Goal: Navigation & Orientation: Go to known website

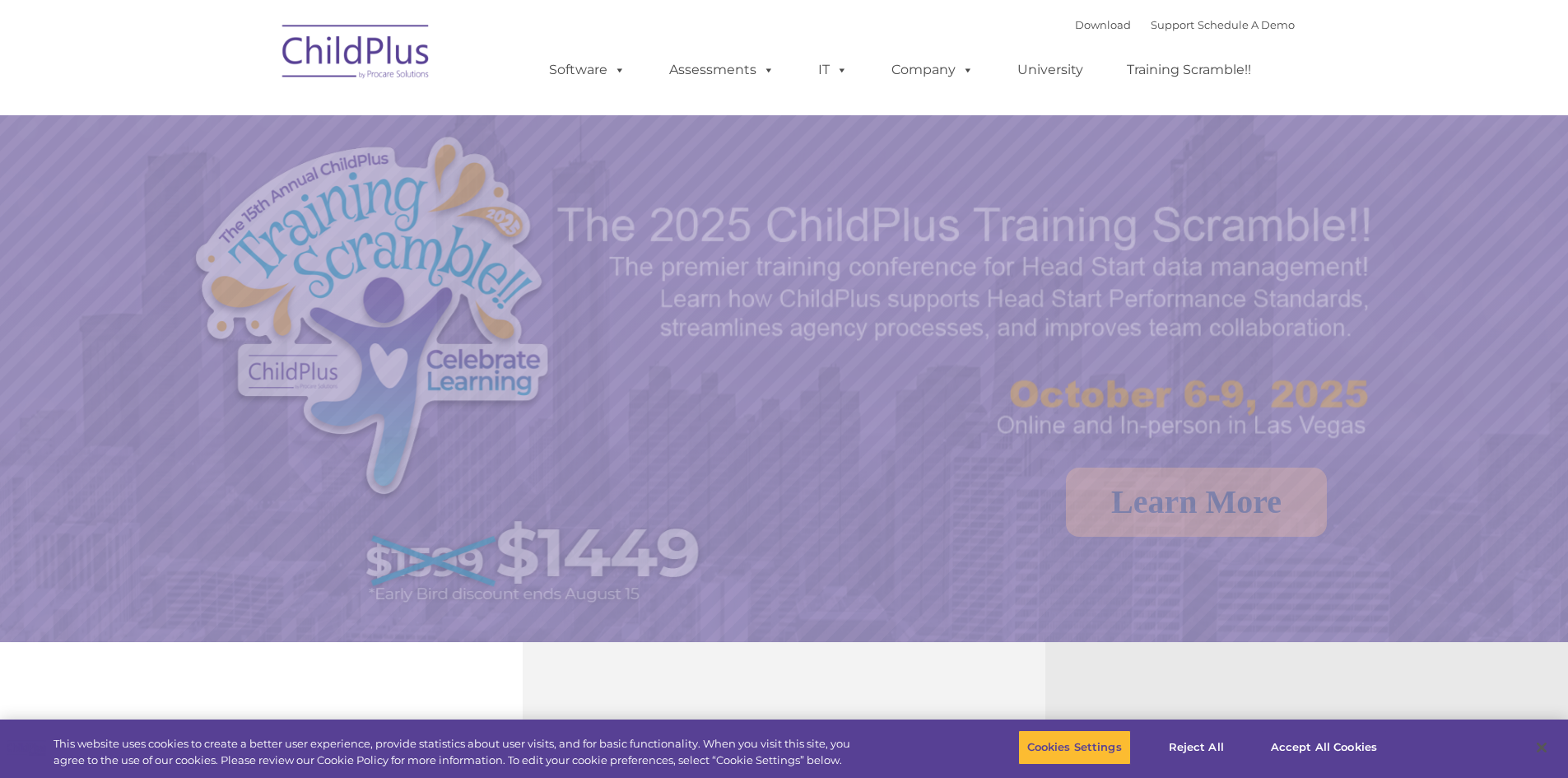
select select "MEDIUM"
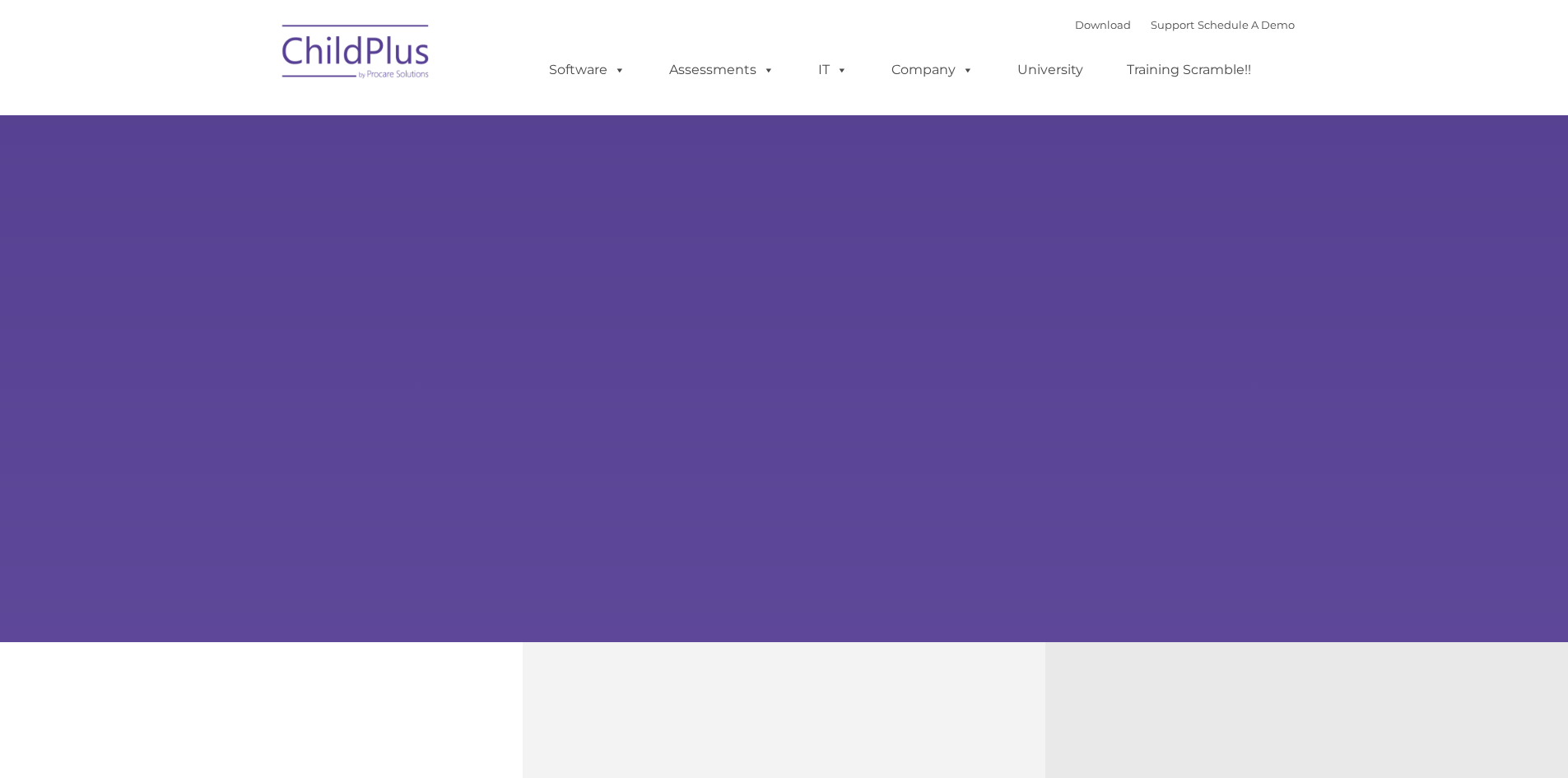
type input ""
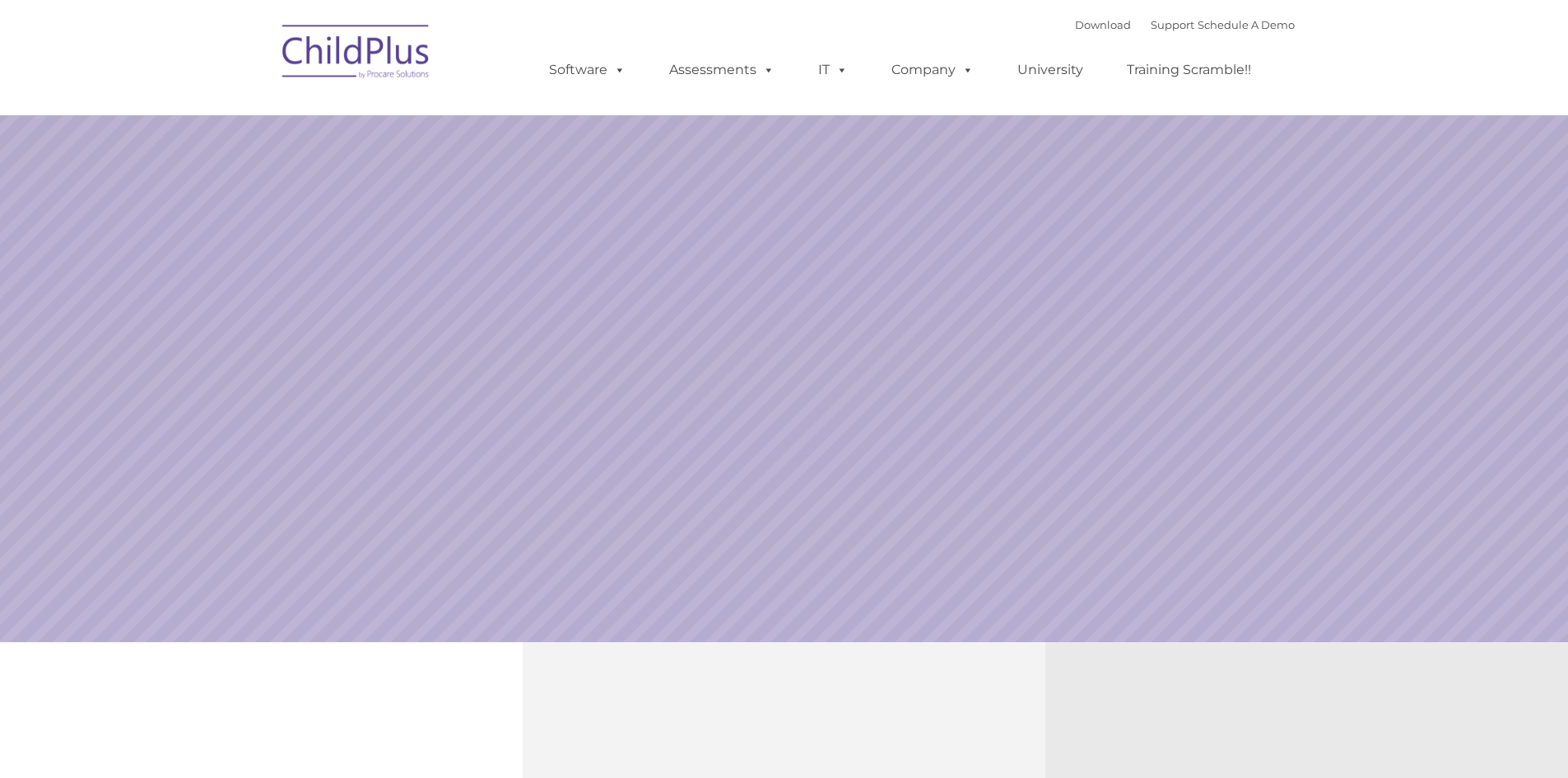
select select "MEDIUM"
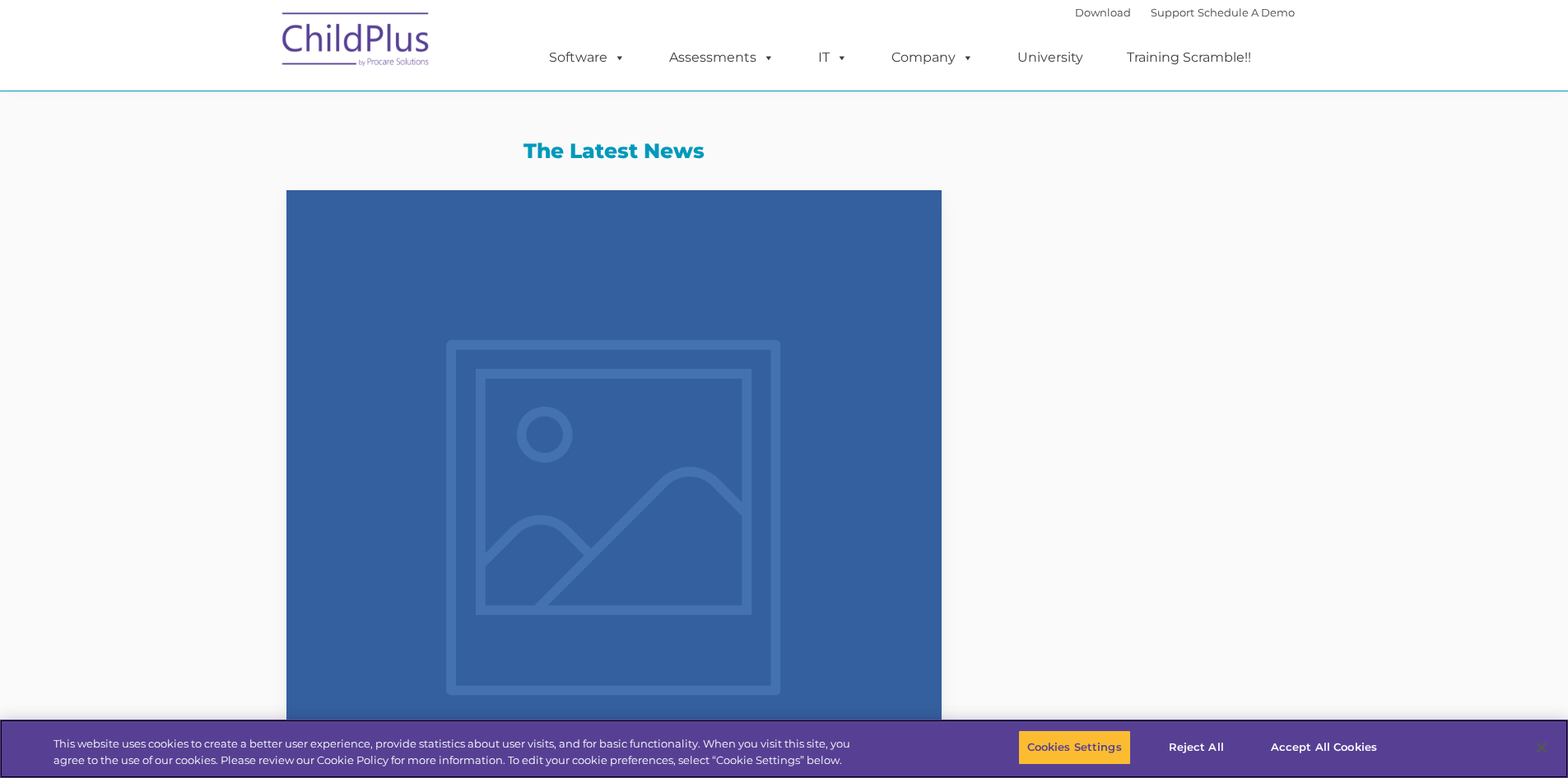
scroll to position [1605, 0]
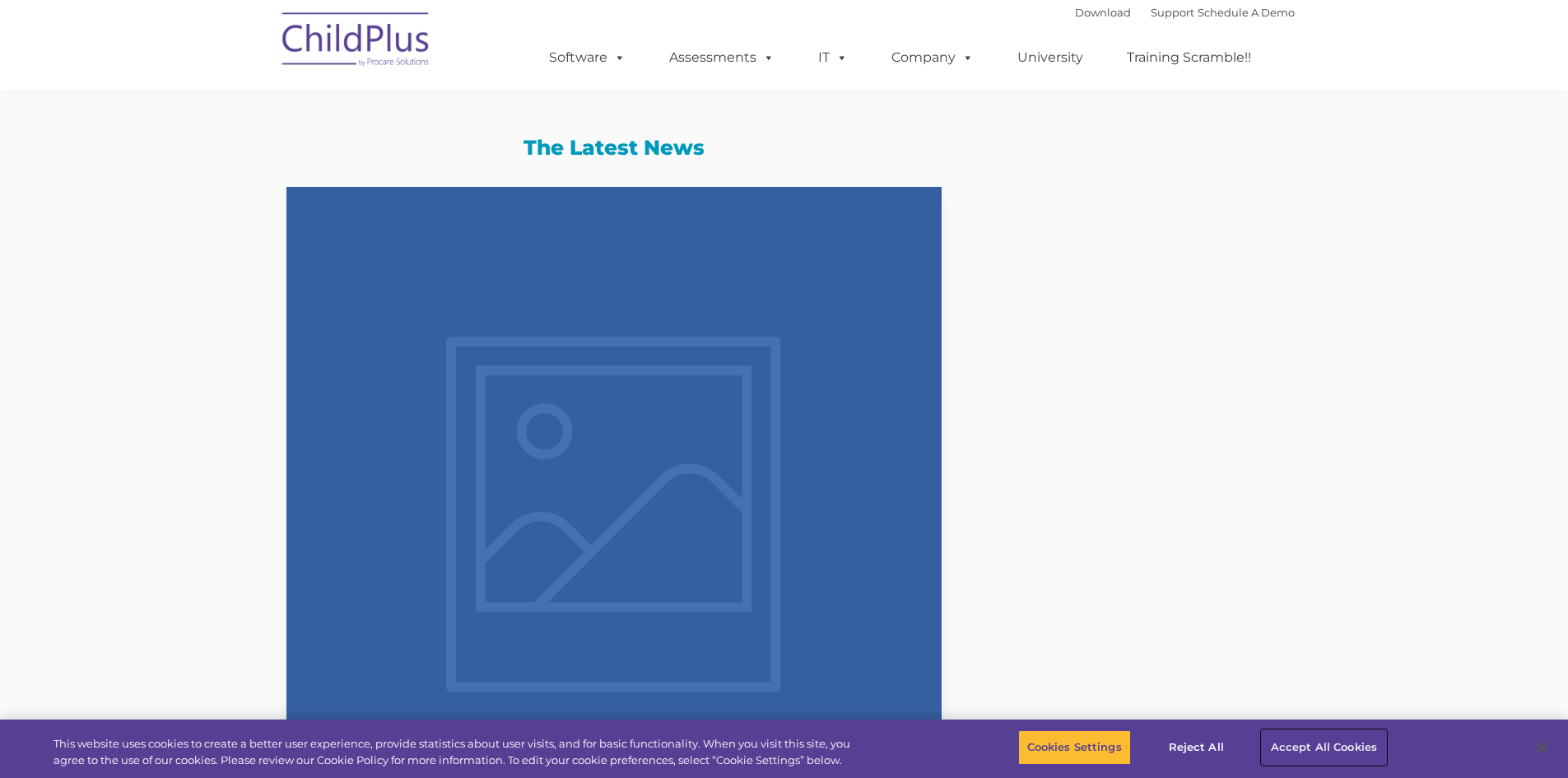
click at [1286, 747] on button "Accept All Cookies" at bounding box center [1324, 748] width 125 height 34
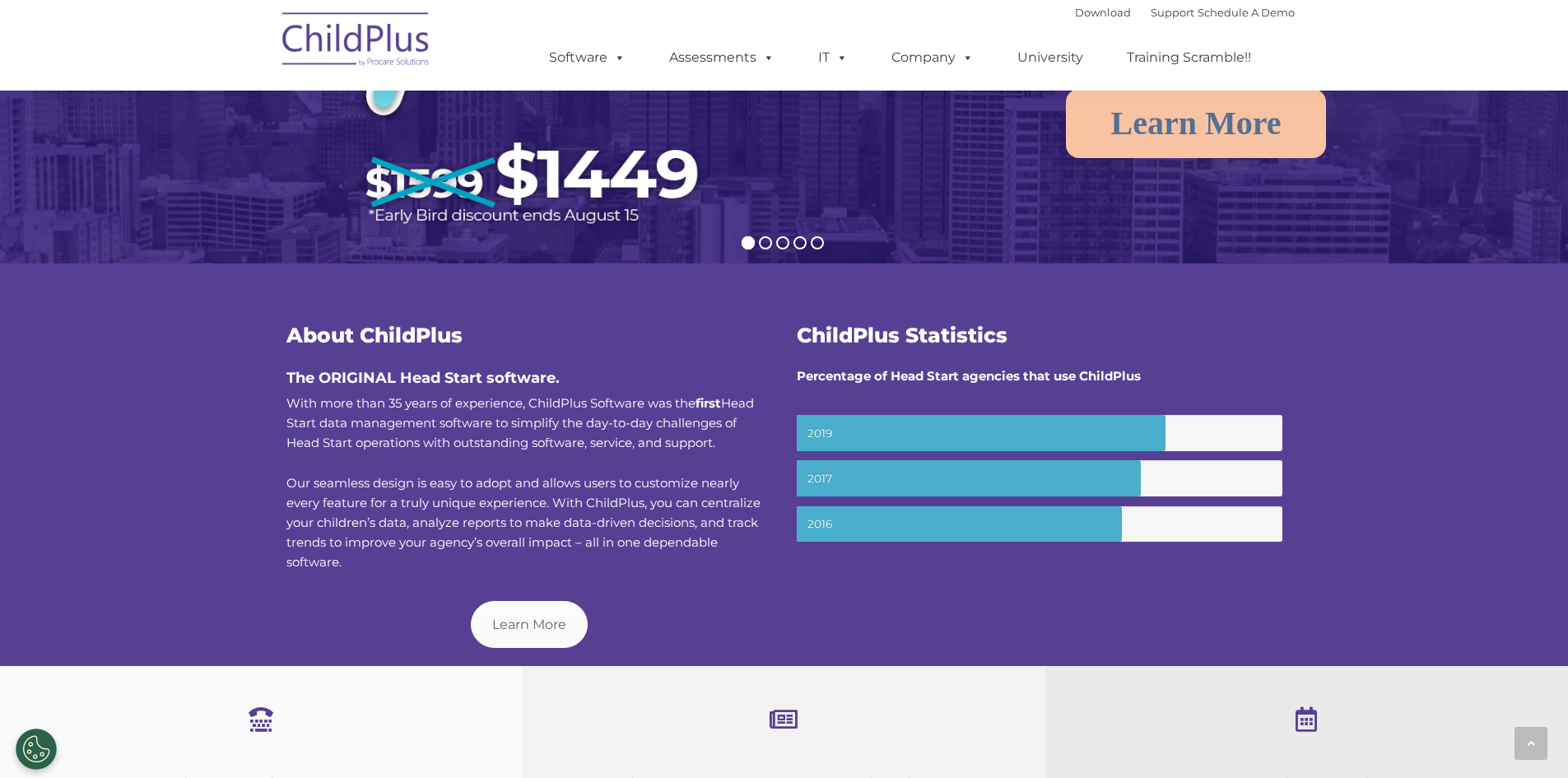
scroll to position [0, 0]
